Goal: Communication & Community: Connect with others

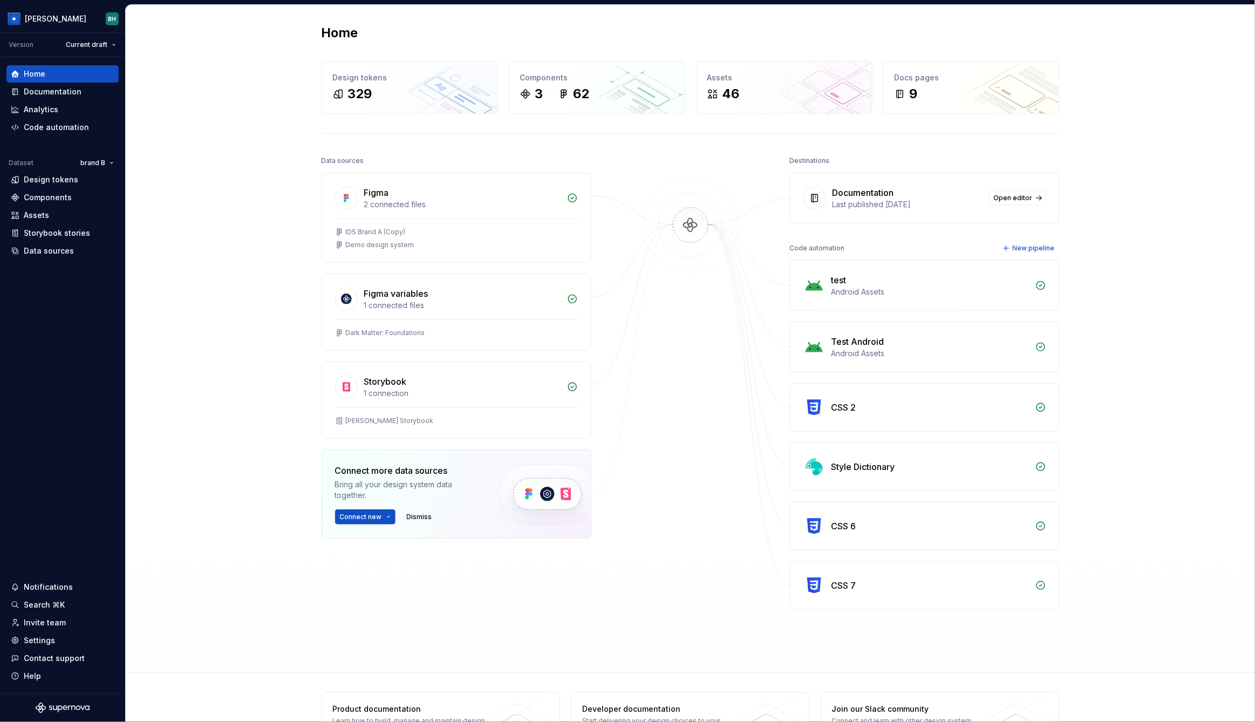
click at [1176, 76] on div "Home Design tokens 329 Components 3 62 Assets 46 Docs pages 9 Data sources Figm…" at bounding box center [691, 339] width 1130 height 668
click at [42, 228] on div "Storybook stories" at bounding box center [57, 233] width 66 height 11
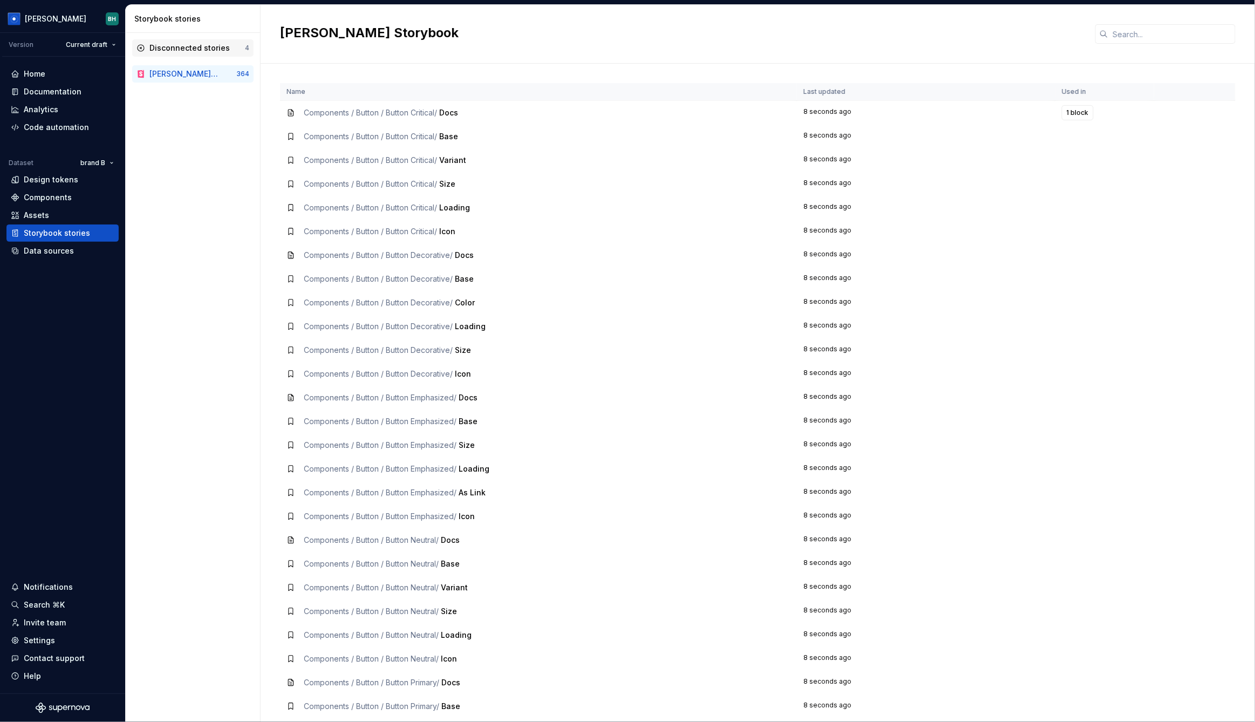
click at [140, 49] on icon at bounding box center [141, 48] width 6 height 6
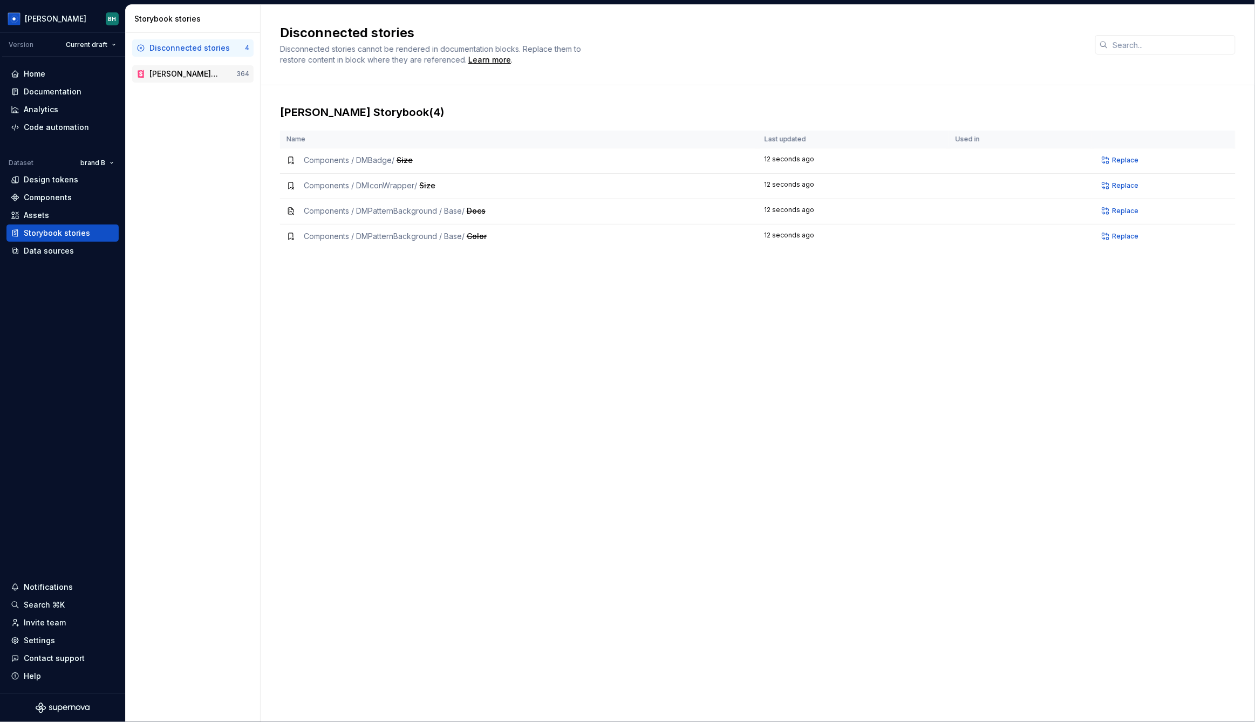
click at [182, 72] on div "[PERSON_NAME] Storybook" at bounding box center [185, 74] width 70 height 11
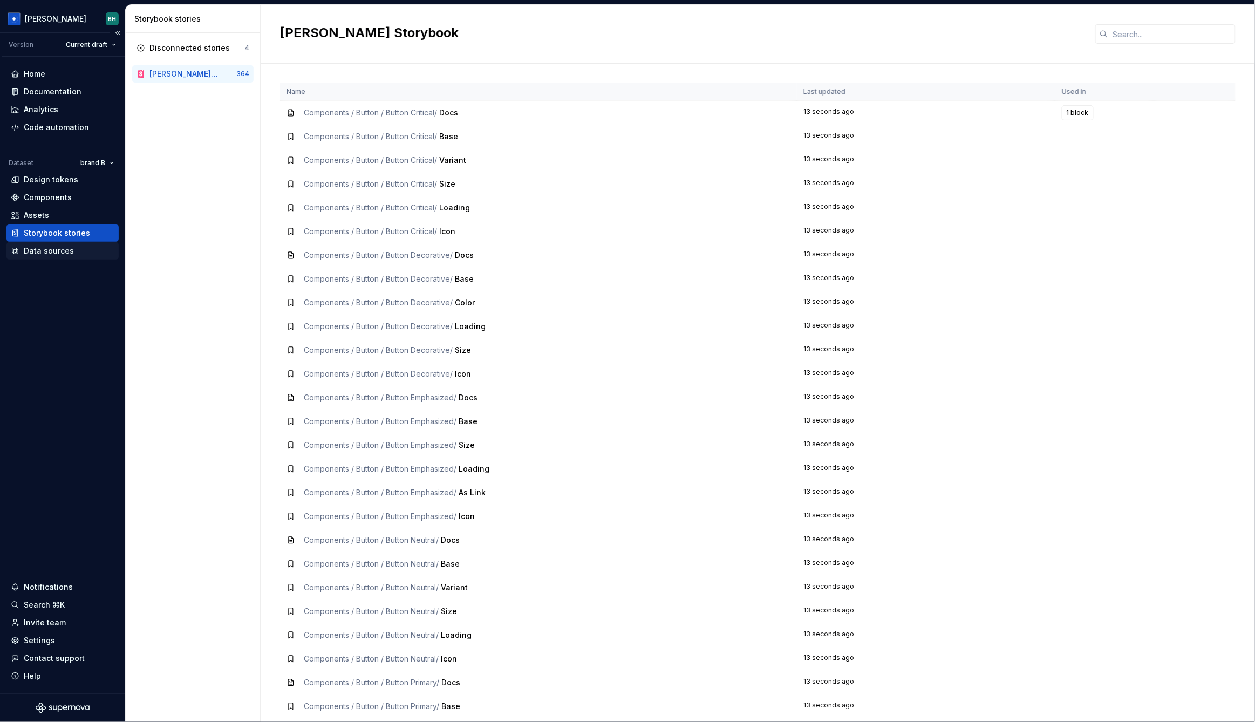
click at [49, 250] on div "Data sources" at bounding box center [49, 251] width 50 height 11
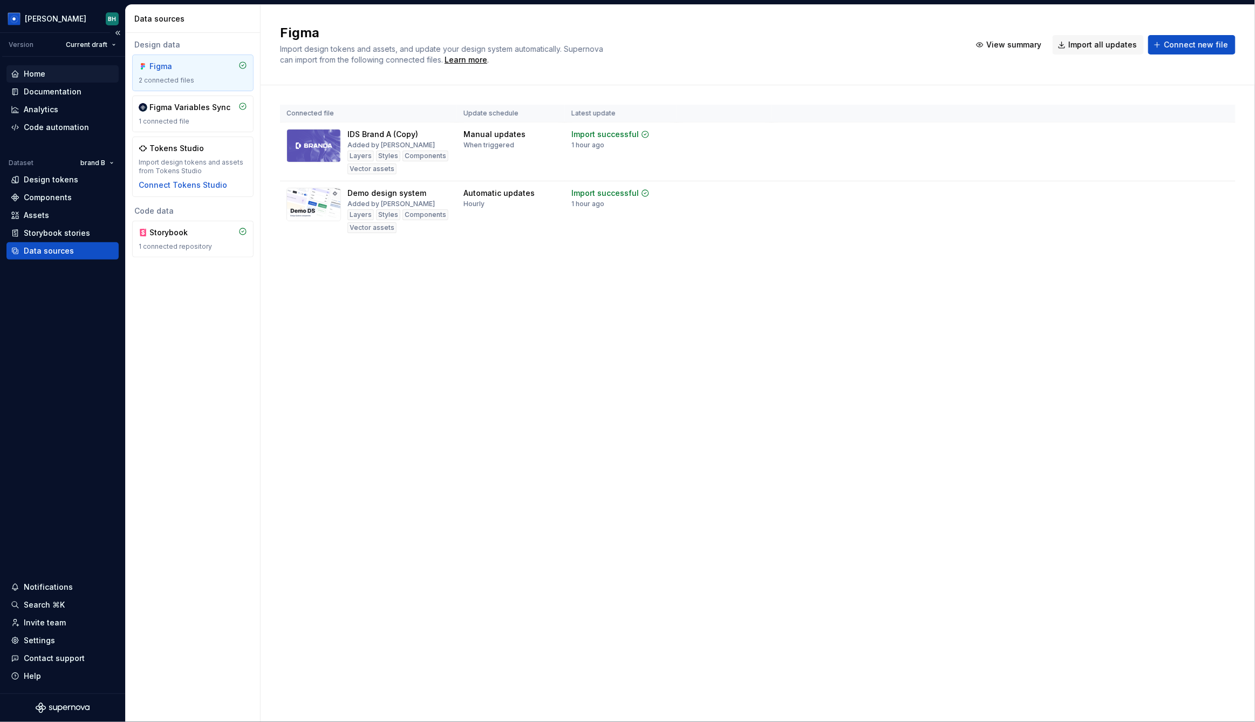
click at [51, 74] on div "Home" at bounding box center [63, 74] width 104 height 11
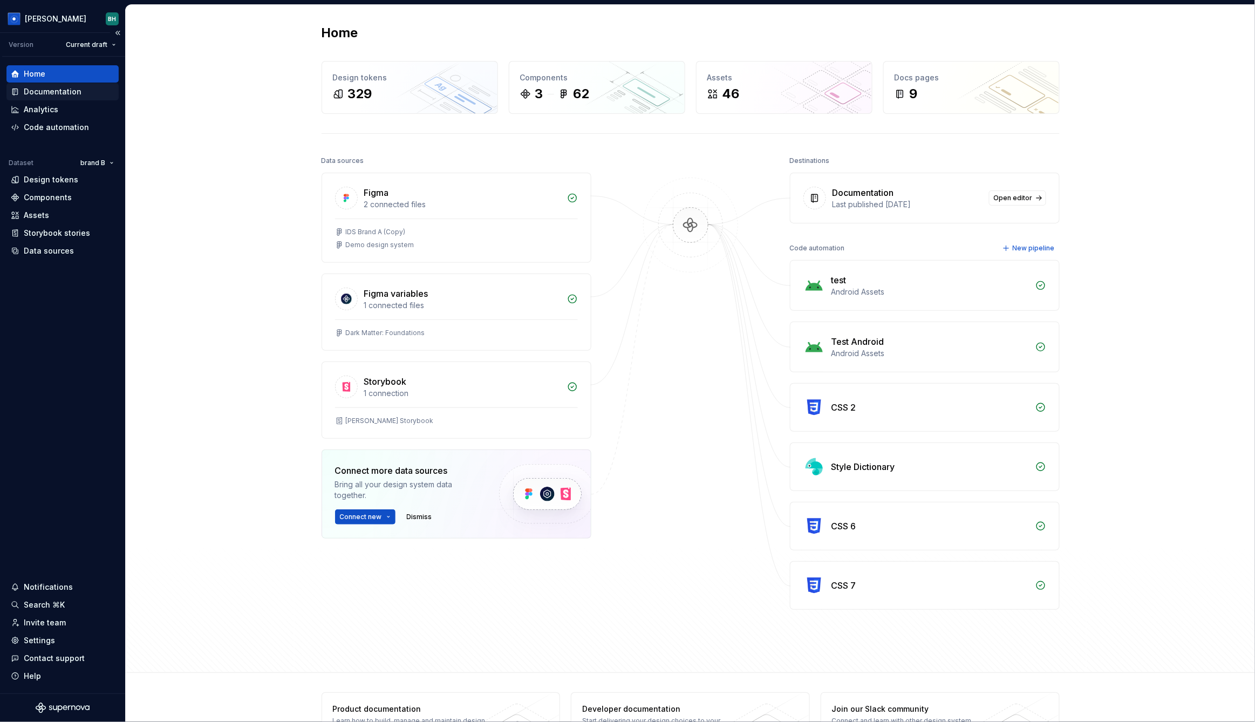
click at [59, 92] on div "Documentation" at bounding box center [53, 91] width 58 height 11
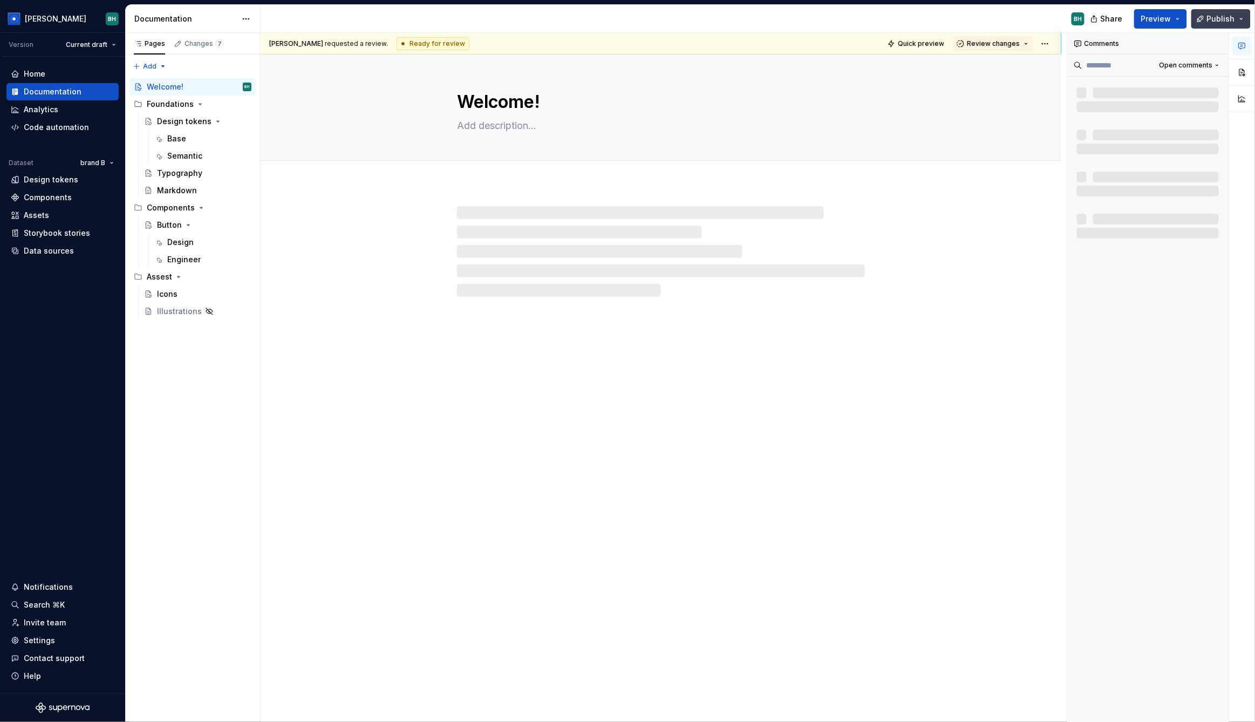
click at [1232, 19] on span "Publish" at bounding box center [1221, 18] width 28 height 11
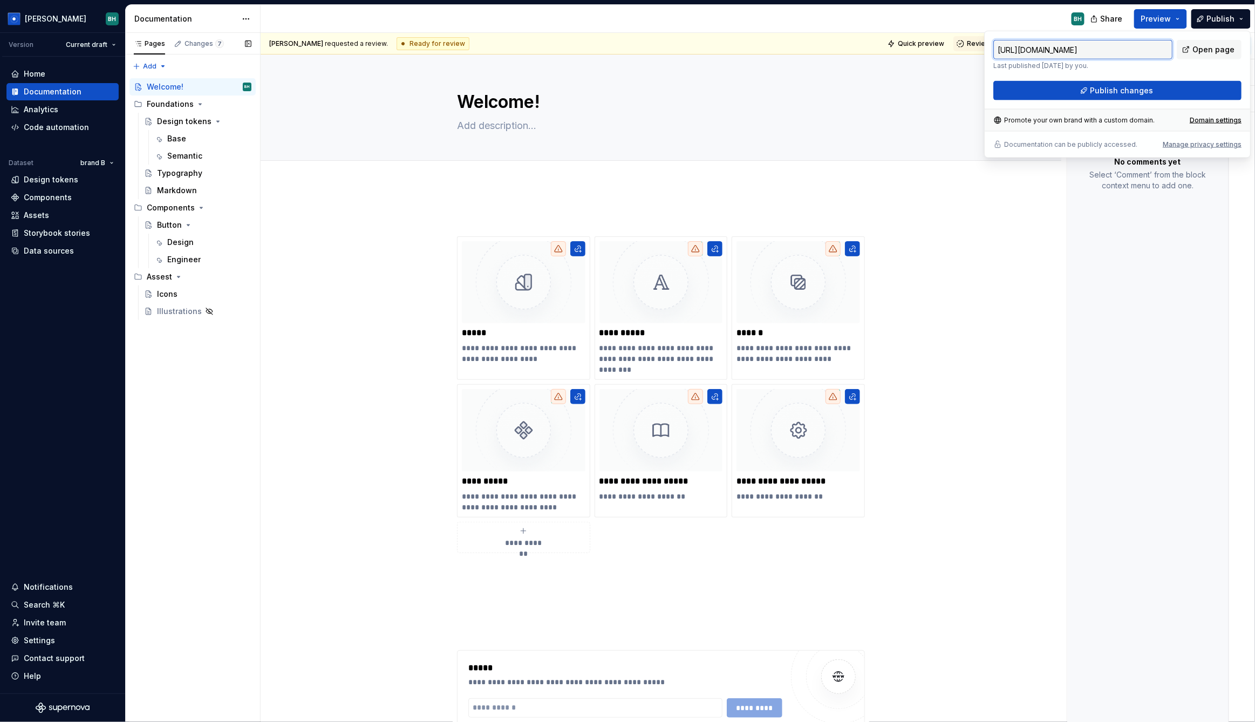
type textarea "*"
click at [59, 625] on div "Invite team" at bounding box center [45, 622] width 42 height 11
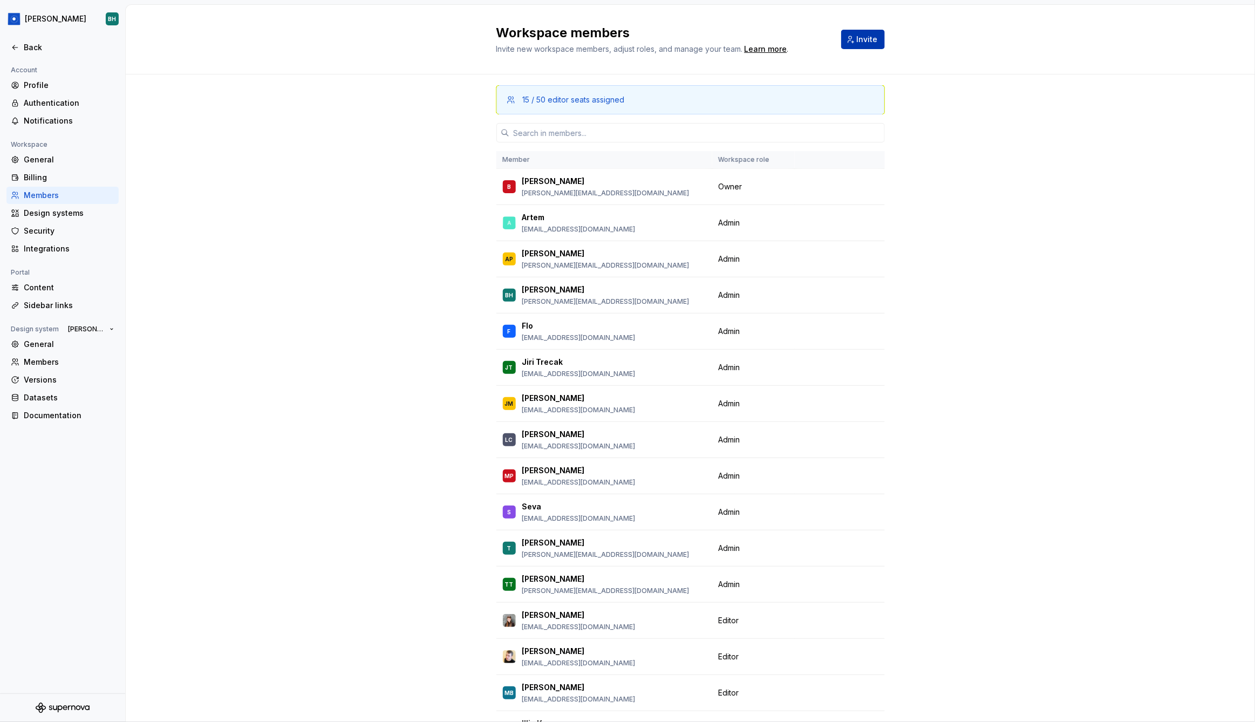
click at [856, 46] on button "Invite" at bounding box center [863, 39] width 44 height 19
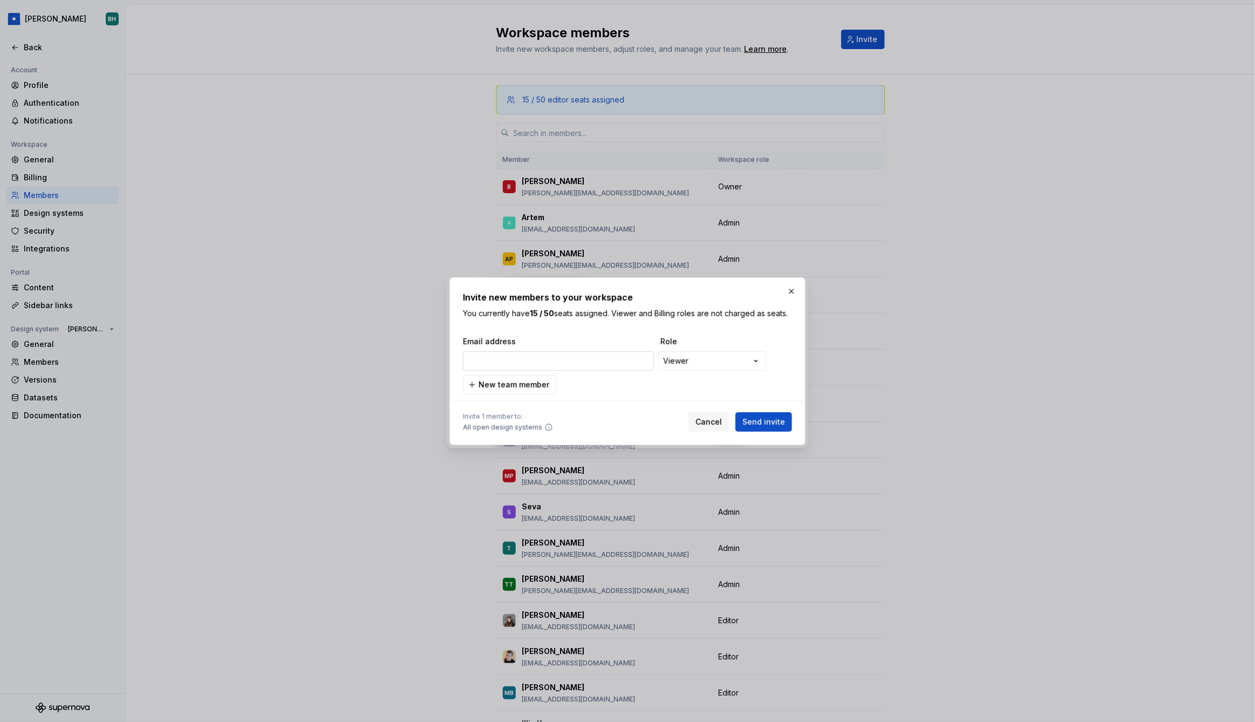
click at [577, 365] on input "email" at bounding box center [558, 360] width 191 height 19
click at [575, 362] on input "email" at bounding box center [558, 360] width 191 height 19
click at [792, 293] on button "button" at bounding box center [791, 291] width 15 height 15
